Goal: Information Seeking & Learning: Learn about a topic

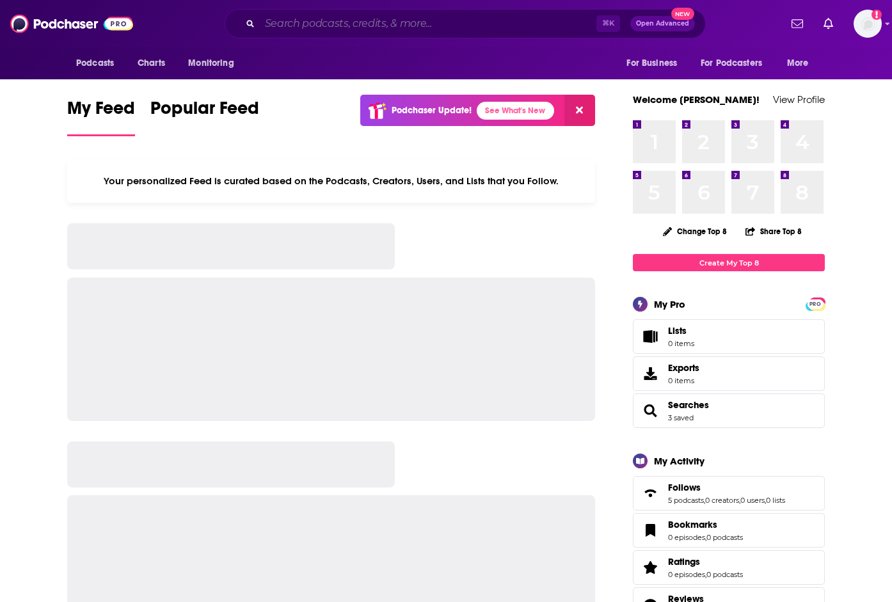
click at [326, 19] on input "Search podcasts, credits, & more..." at bounding box center [428, 23] width 336 height 20
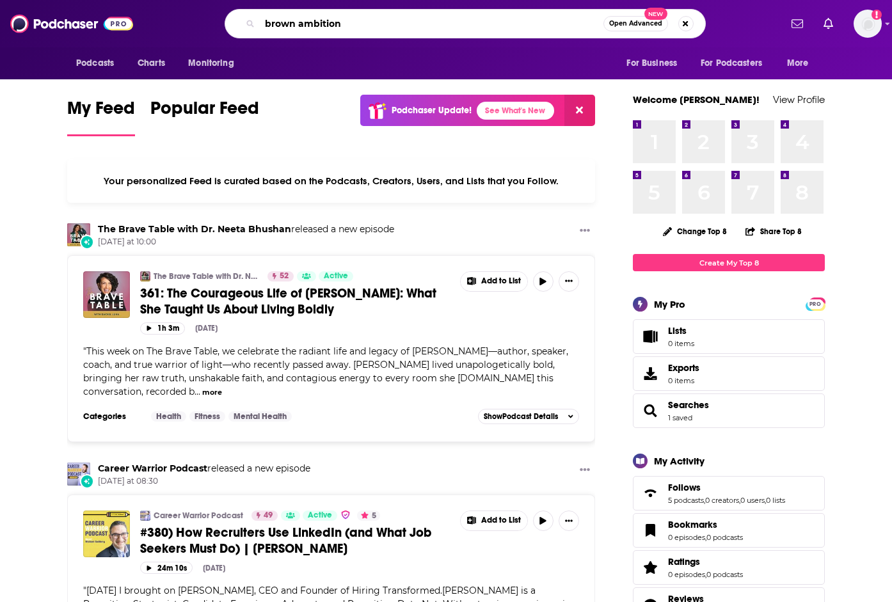
type input "brown ambition"
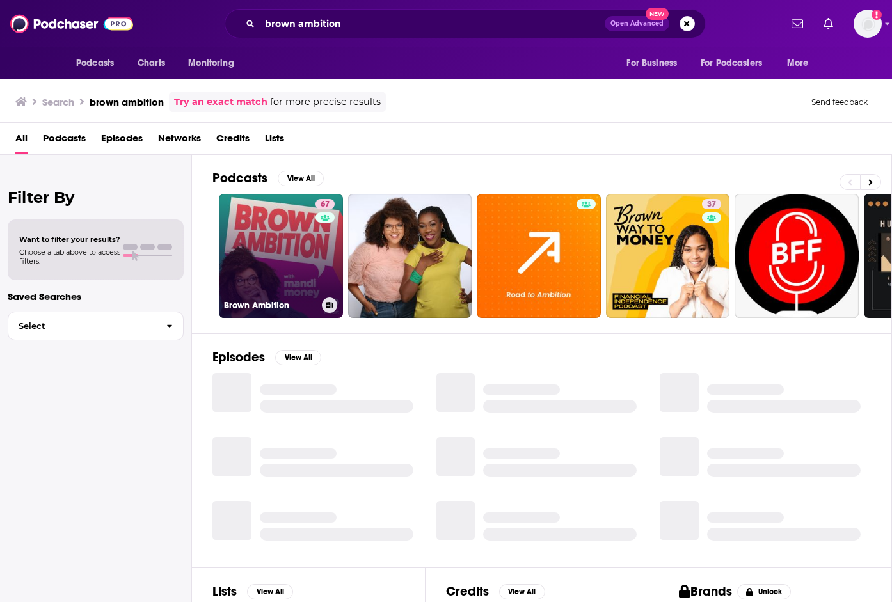
click at [292, 255] on link "67 Brown Ambition" at bounding box center [281, 256] width 124 height 124
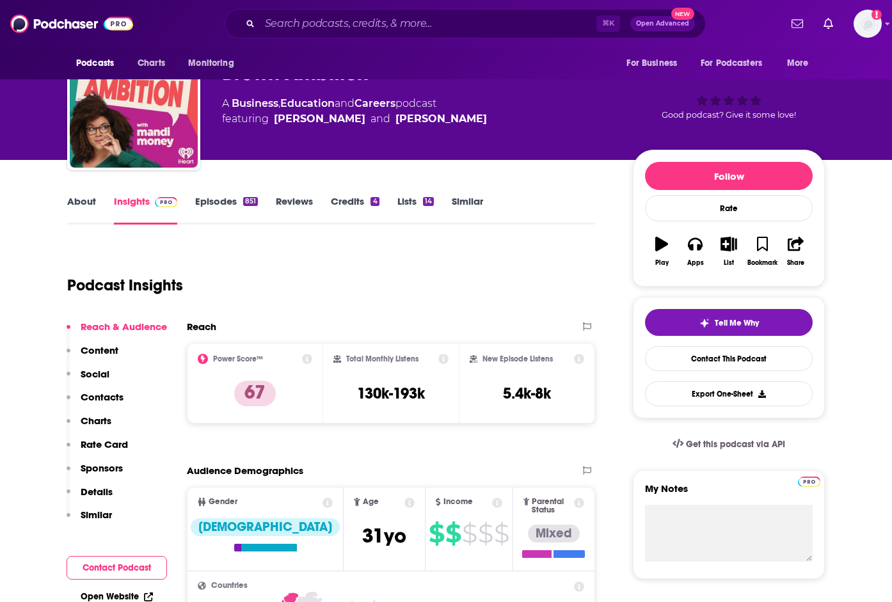
scroll to position [49, 0]
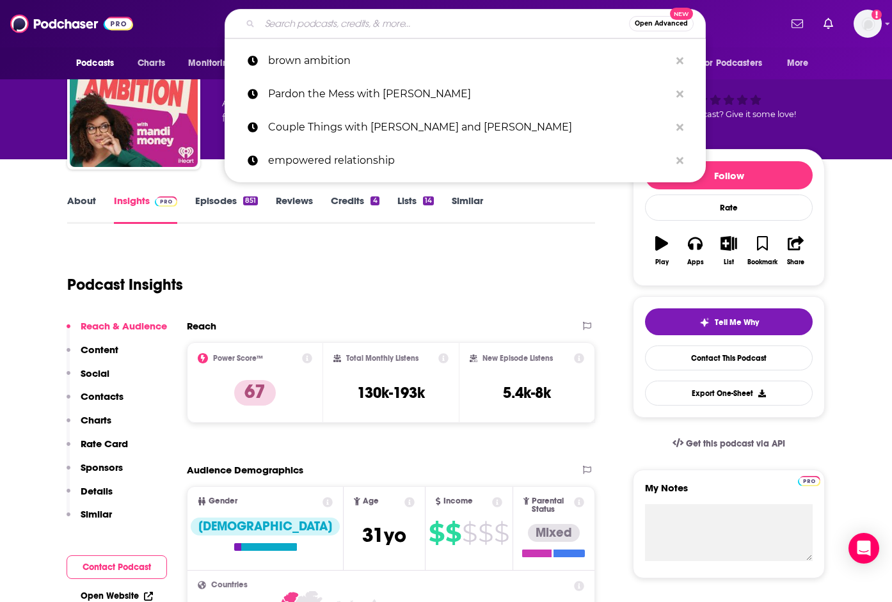
click at [361, 15] on input "Search podcasts, credits, & more..." at bounding box center [444, 23] width 369 height 20
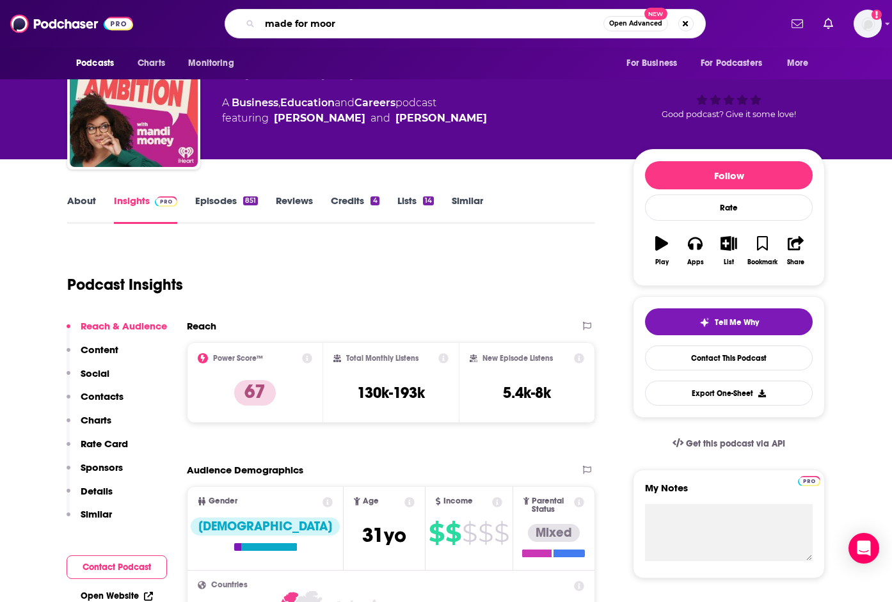
type input "made for [PERSON_NAME]"
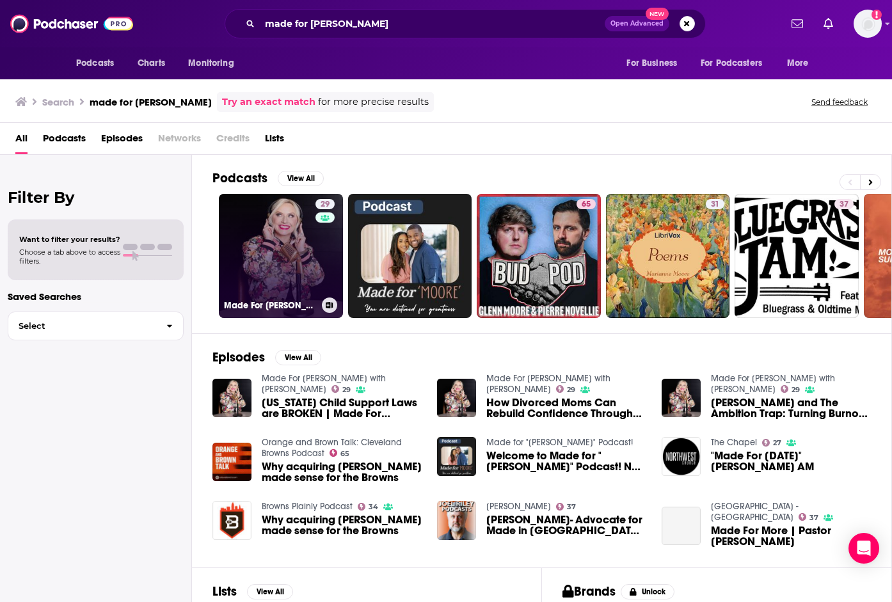
click at [283, 250] on link "29 Made For [PERSON_NAME] with [PERSON_NAME]" at bounding box center [281, 256] width 124 height 124
